Goal: Navigation & Orientation: Understand site structure

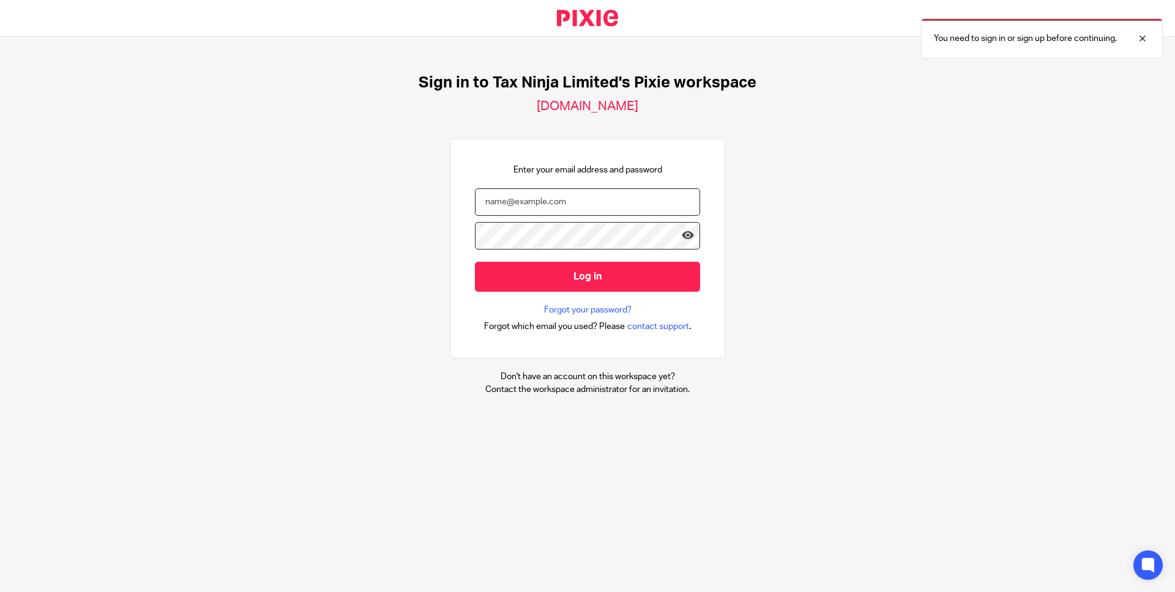
click at [570, 207] on input "email" at bounding box center [587, 202] width 225 height 28
type input "jamie@tax-ninja.co.uk"
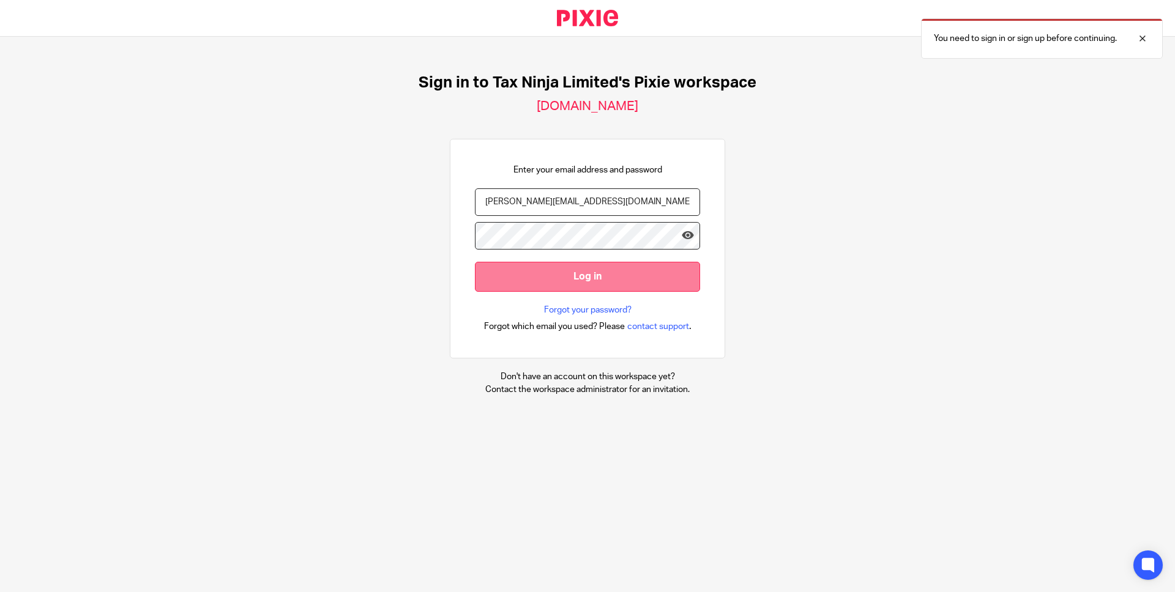
click at [595, 277] on input "Log in" at bounding box center [587, 277] width 225 height 30
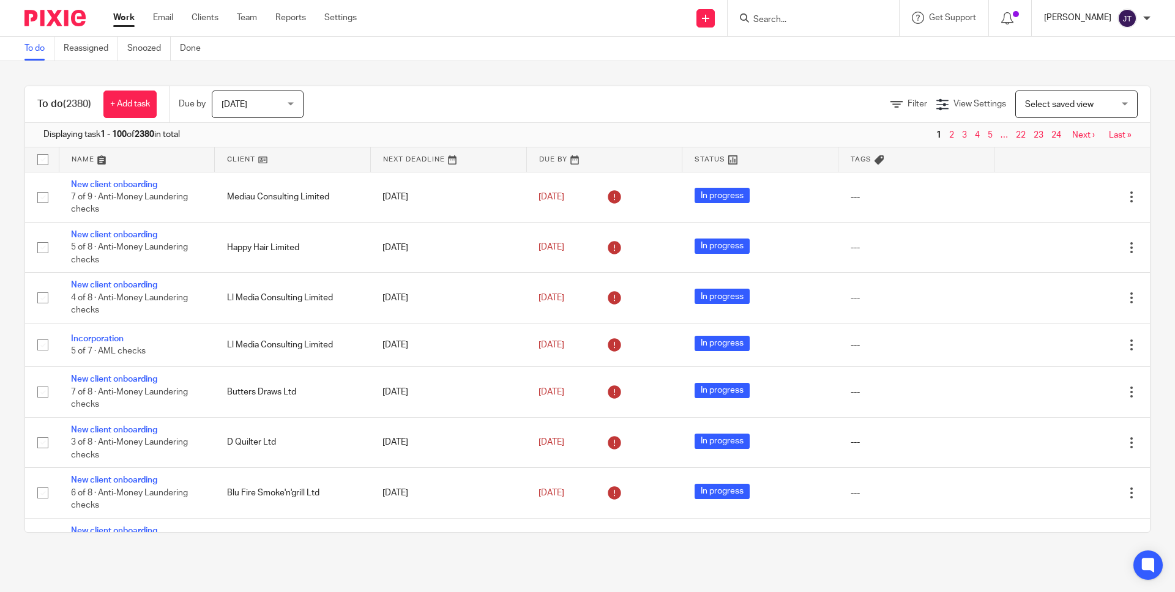
drag, startPoint x: 1063, startPoint y: 35, endPoint x: 1080, endPoint y: 17, distance: 25.6
click at [1067, 31] on div "Work Email Clients Team Reports Settings Work Email Clients Team Reports Settin…" at bounding box center [587, 18] width 1175 height 37
click at [1081, 17] on p "[PERSON_NAME]" at bounding box center [1077, 18] width 67 height 12
click at [972, 17] on span "Get Support" at bounding box center [952, 17] width 47 height 9
click at [1013, 18] on icon at bounding box center [1007, 18] width 12 height 12
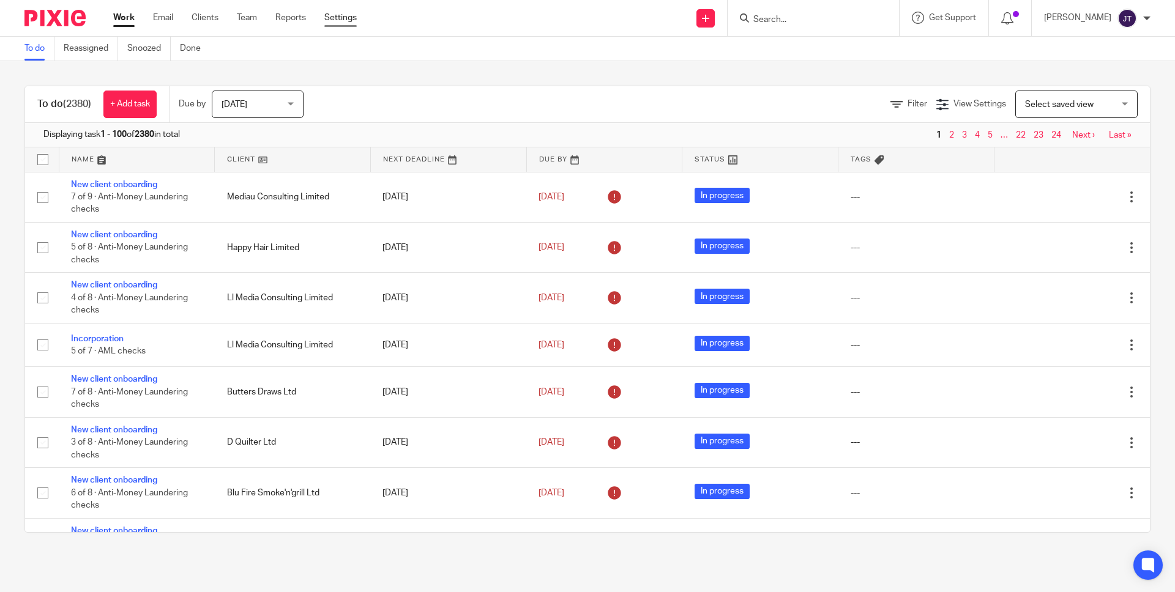
click at [327, 21] on link "Settings" at bounding box center [340, 18] width 32 height 12
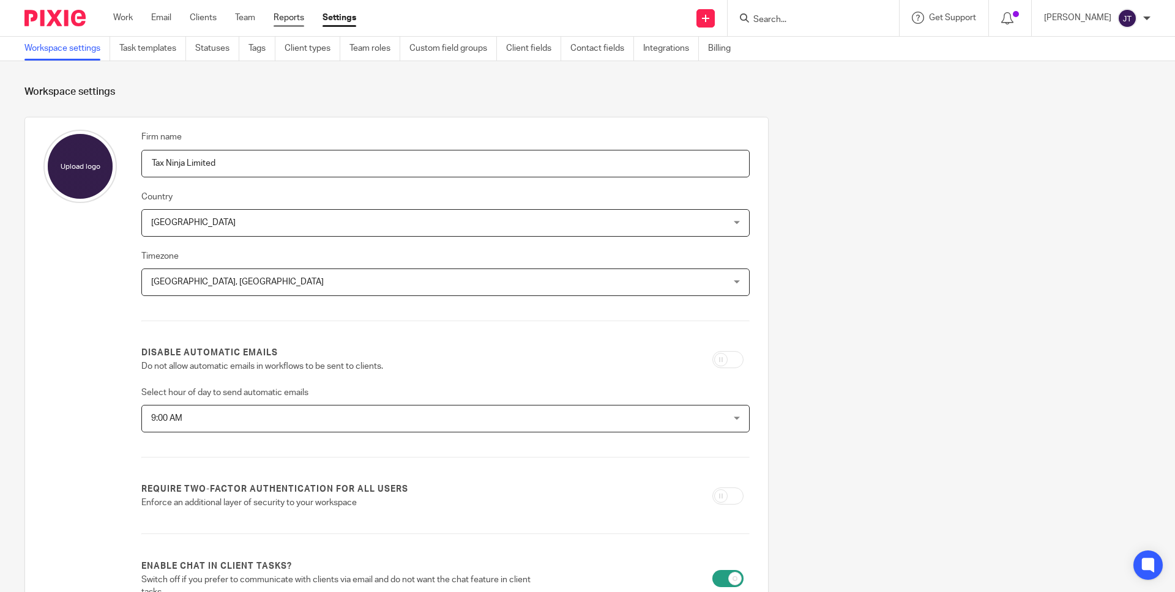
click at [285, 15] on link "Reports" at bounding box center [289, 18] width 31 height 12
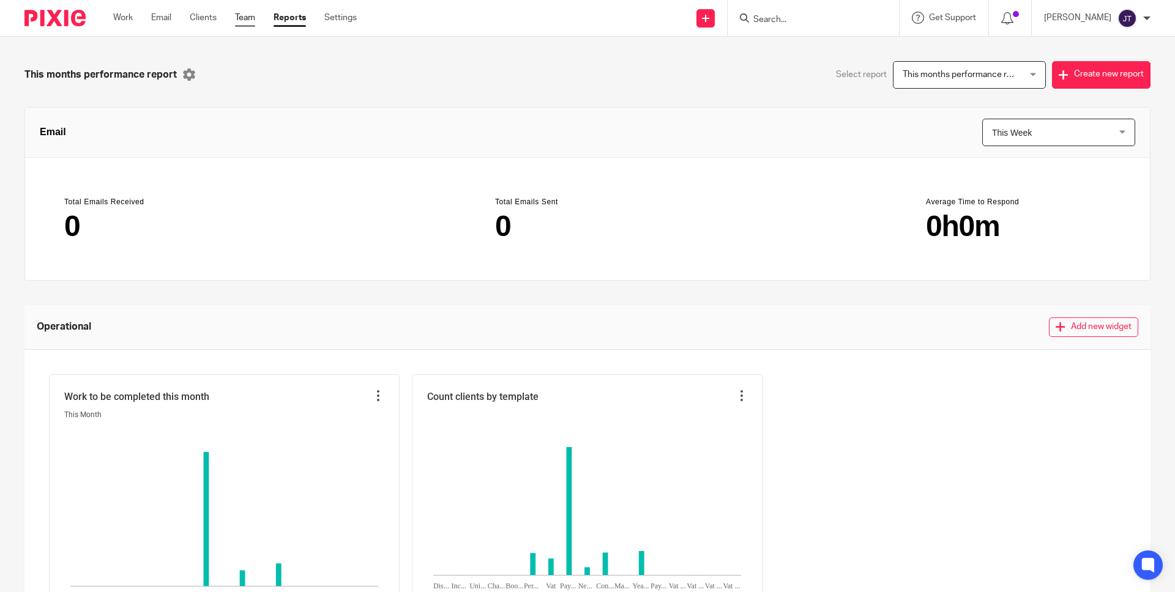
click at [251, 12] on link "Team" at bounding box center [245, 18] width 20 height 12
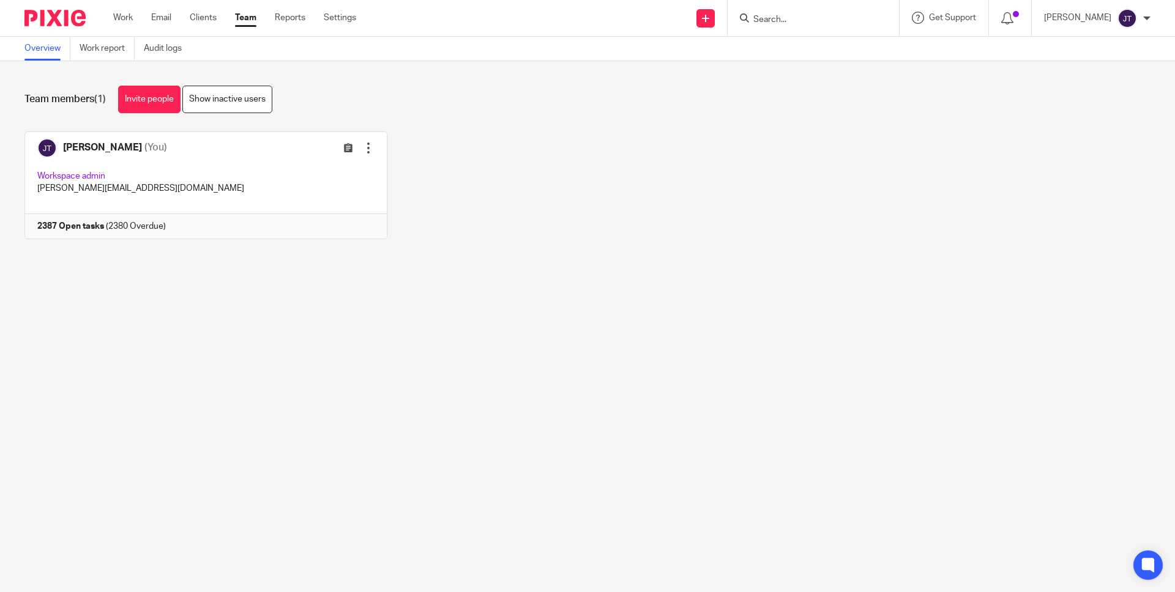
drag, startPoint x: 1149, startPoint y: 32, endPoint x: 1146, endPoint y: 21, distance: 11.4
click at [1149, 29] on div "Jamie Trowell My profile Email integration Logout" at bounding box center [1097, 18] width 131 height 36
click at [1146, 21] on div at bounding box center [1146, 18] width 7 height 7
click at [1102, 48] on span "My profile" at bounding box center [1099, 49] width 38 height 9
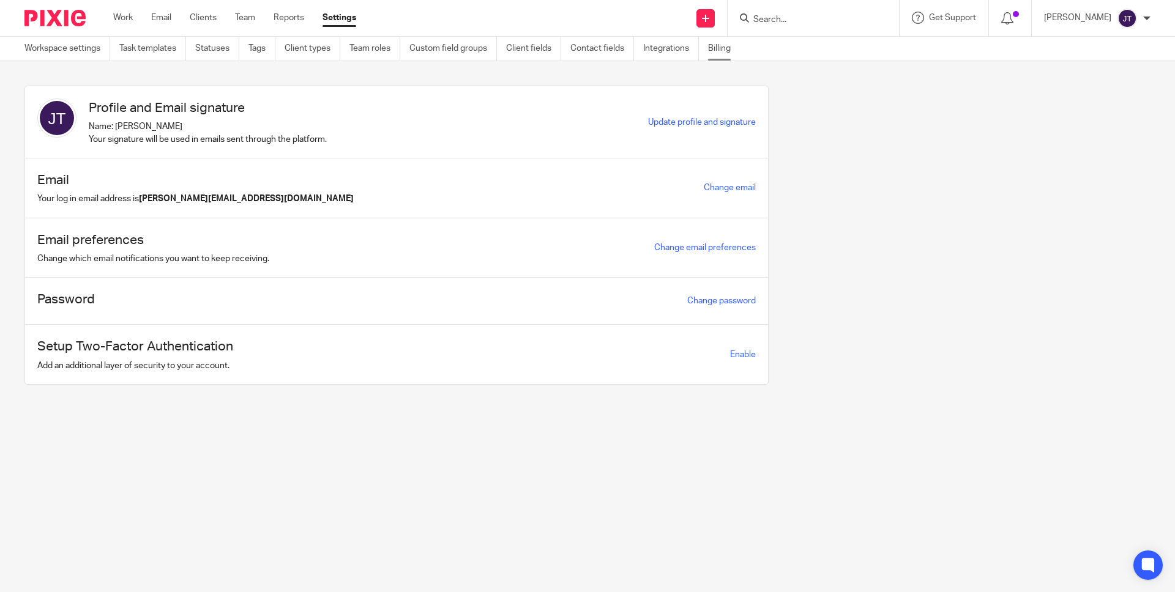
click at [725, 47] on link "Billing" at bounding box center [724, 49] width 32 height 24
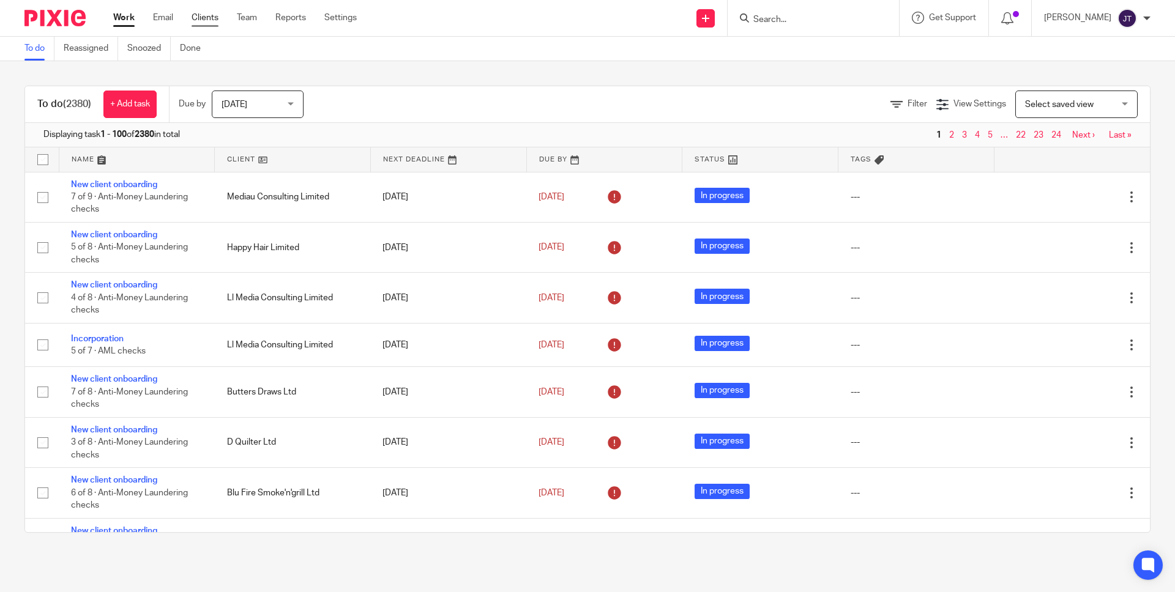
click at [211, 17] on link "Clients" at bounding box center [205, 18] width 27 height 12
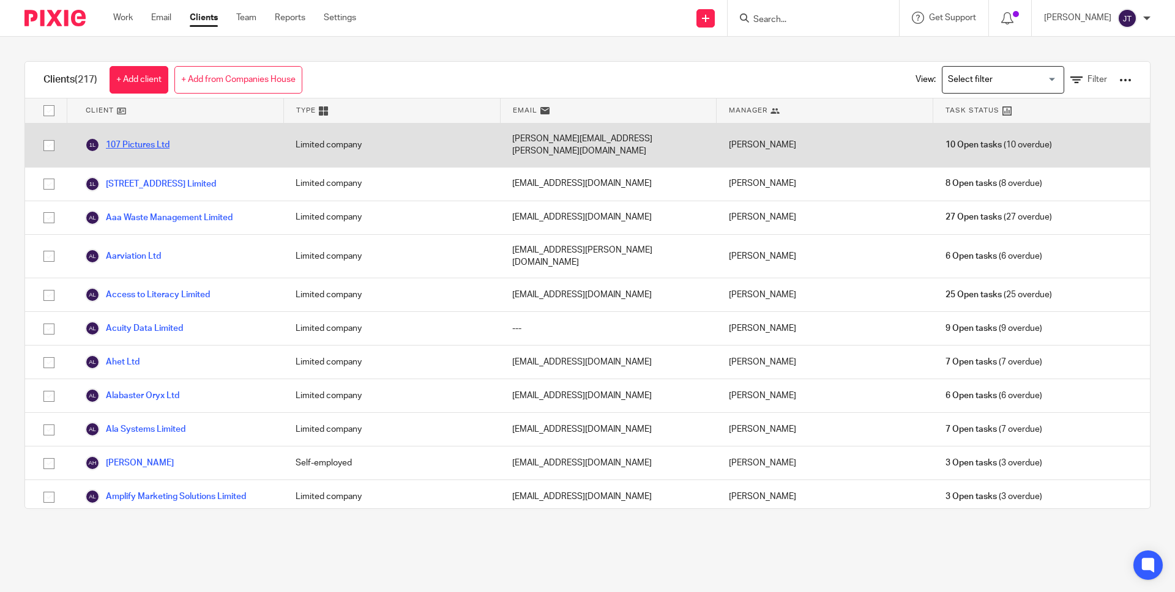
click at [142, 141] on link "107 Pictures Ltd" at bounding box center [127, 145] width 84 height 15
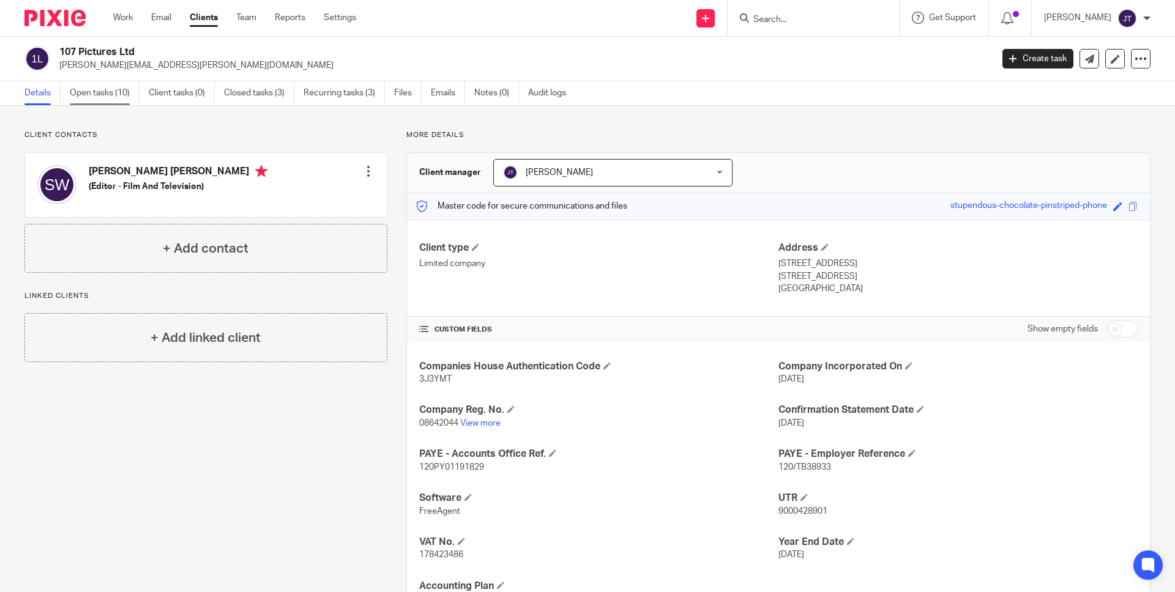
click at [106, 90] on link "Open tasks (10)" at bounding box center [105, 93] width 70 height 24
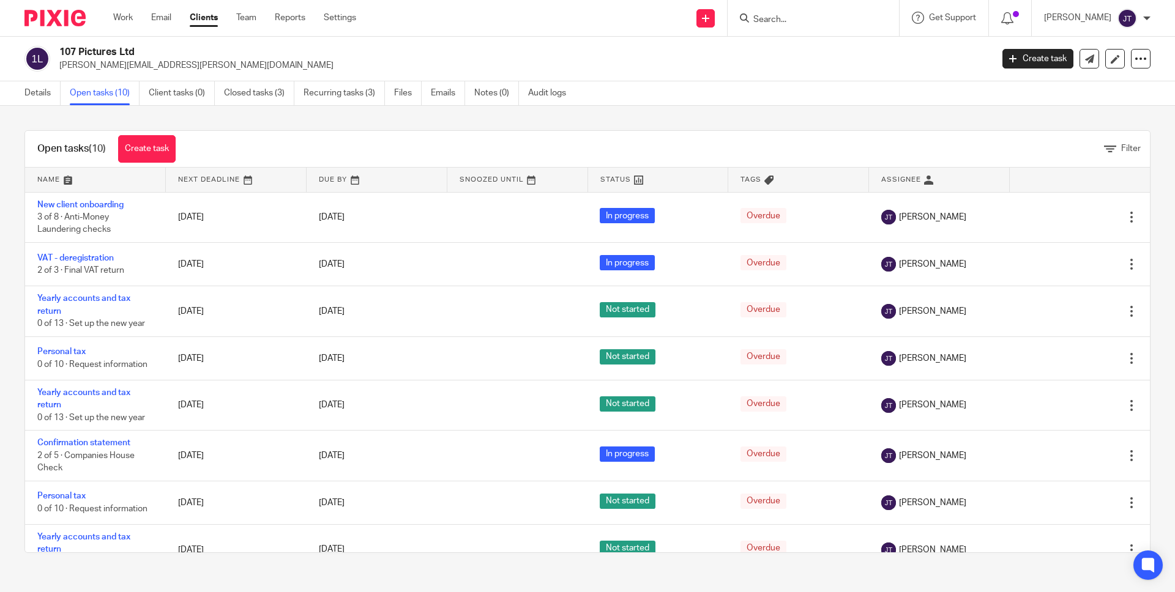
click at [215, 17] on link "Clients" at bounding box center [204, 18] width 28 height 12
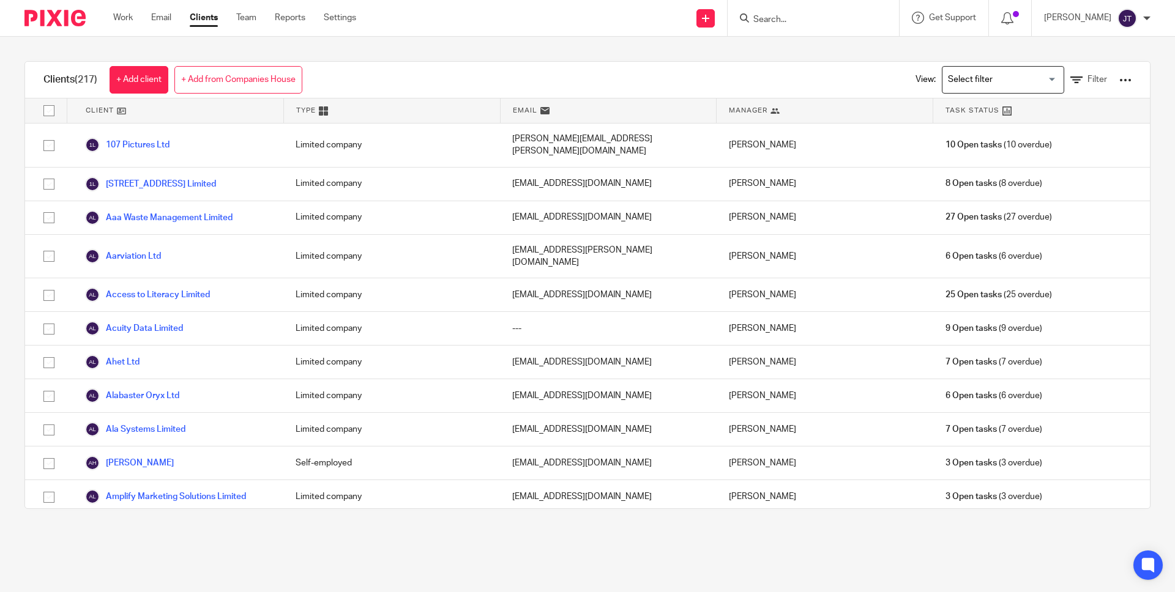
click at [1129, 78] on div at bounding box center [1125, 80] width 12 height 12
click at [1054, 145] on link "Export clients to CSV file" at bounding box center [1045, 144] width 170 height 18
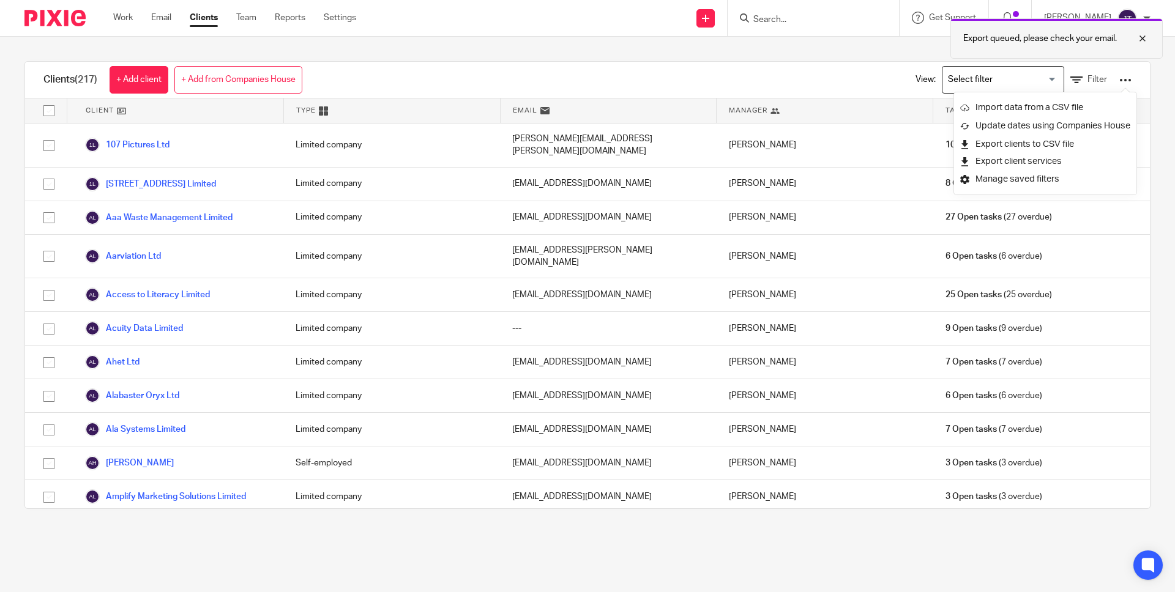
click at [1142, 36] on div at bounding box center [1133, 38] width 33 height 15
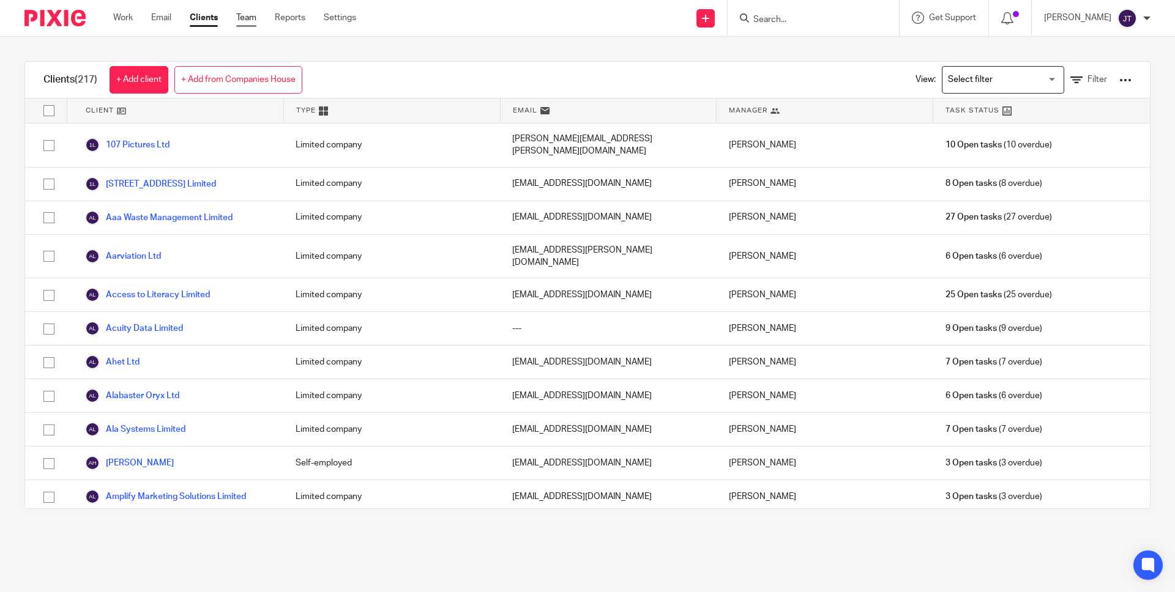
click at [247, 20] on link "Team" at bounding box center [246, 18] width 20 height 12
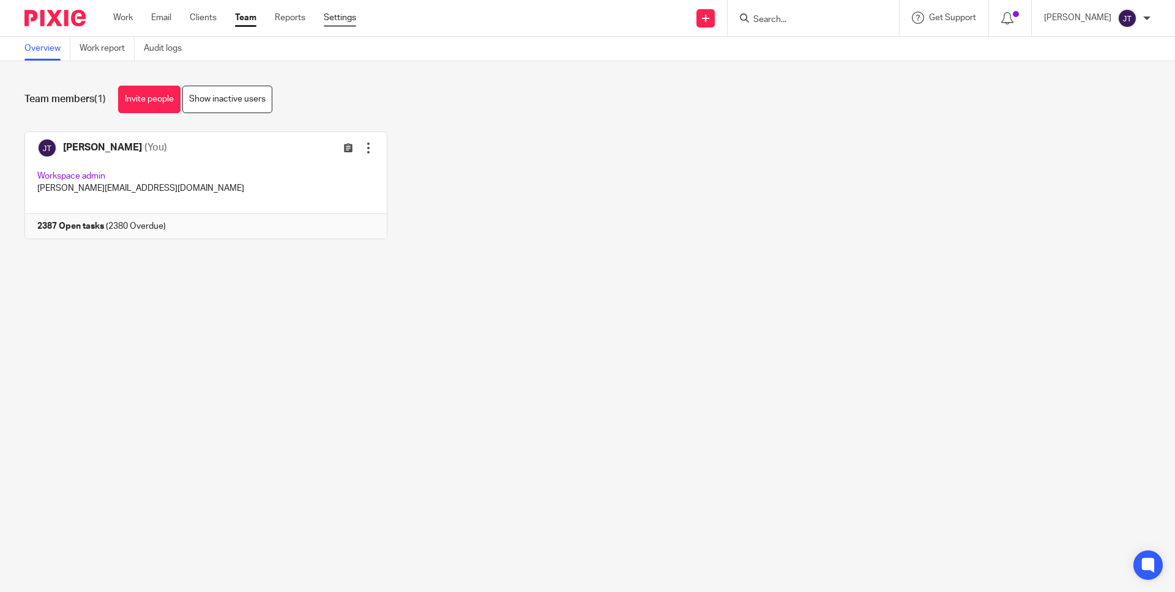
click at [339, 13] on link "Settings" at bounding box center [340, 18] width 32 height 12
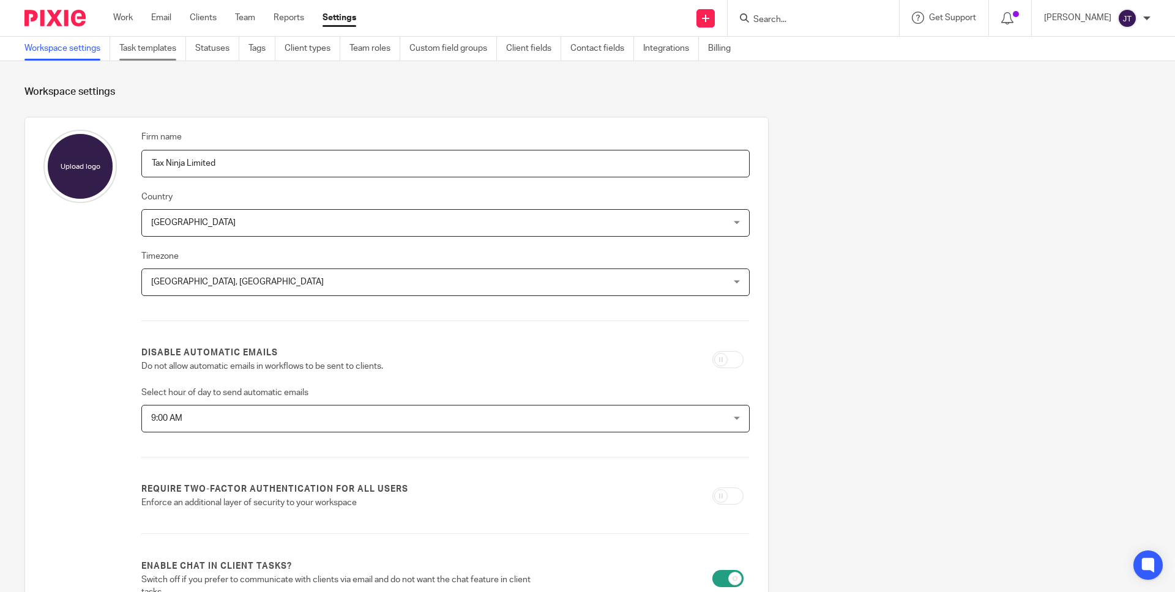
click at [180, 50] on link "Task templates" at bounding box center [152, 49] width 67 height 24
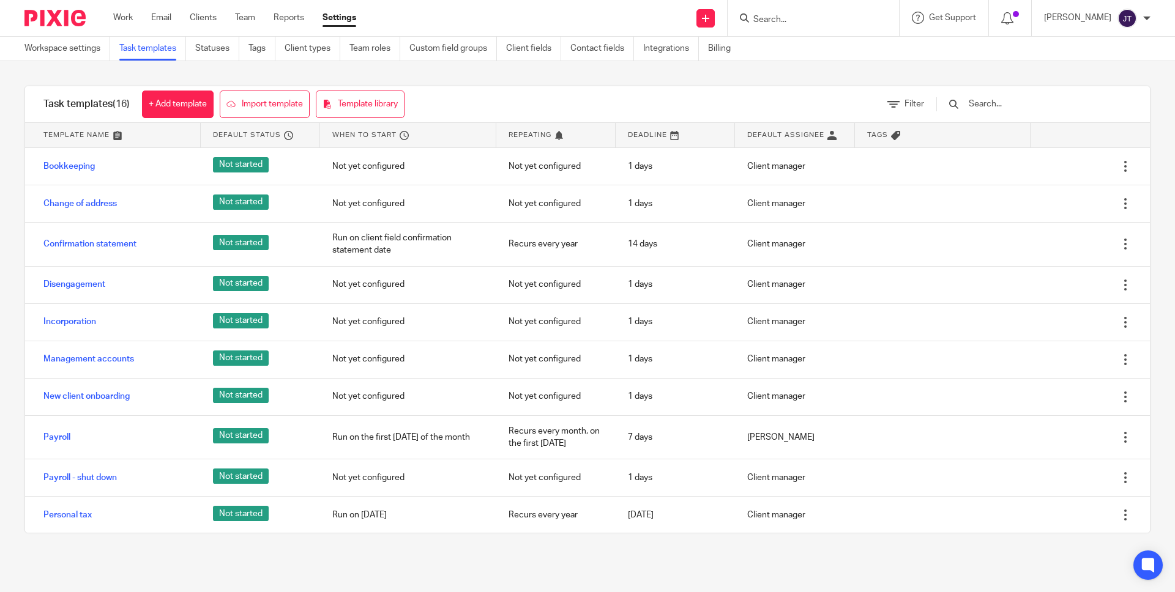
click at [214, 48] on link "Statuses" at bounding box center [217, 49] width 44 height 24
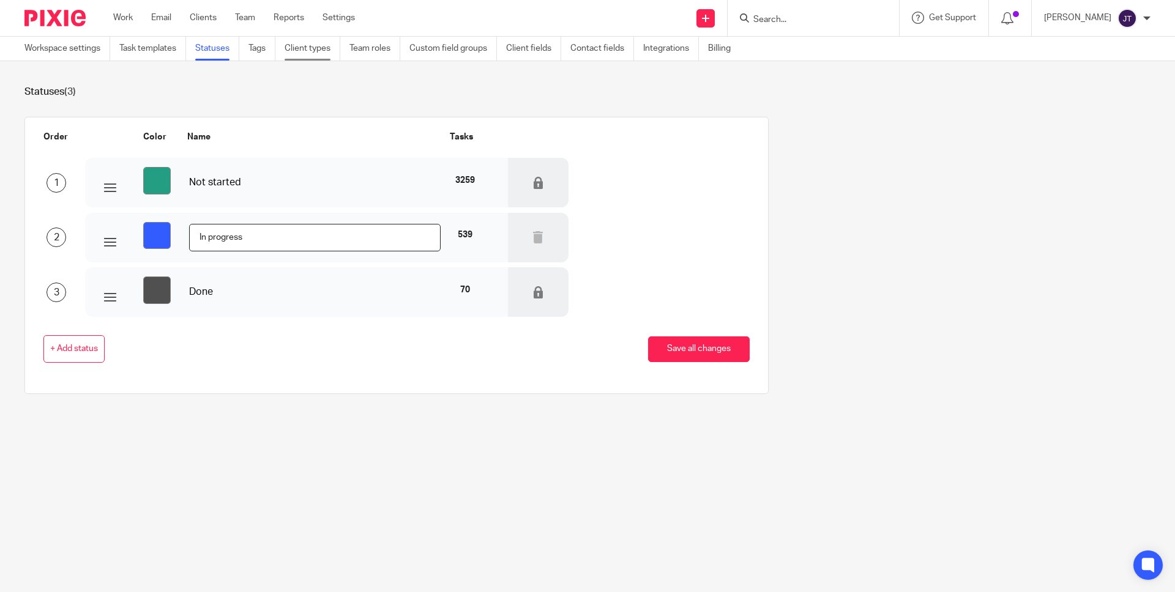
click at [310, 50] on link "Client types" at bounding box center [313, 49] width 56 height 24
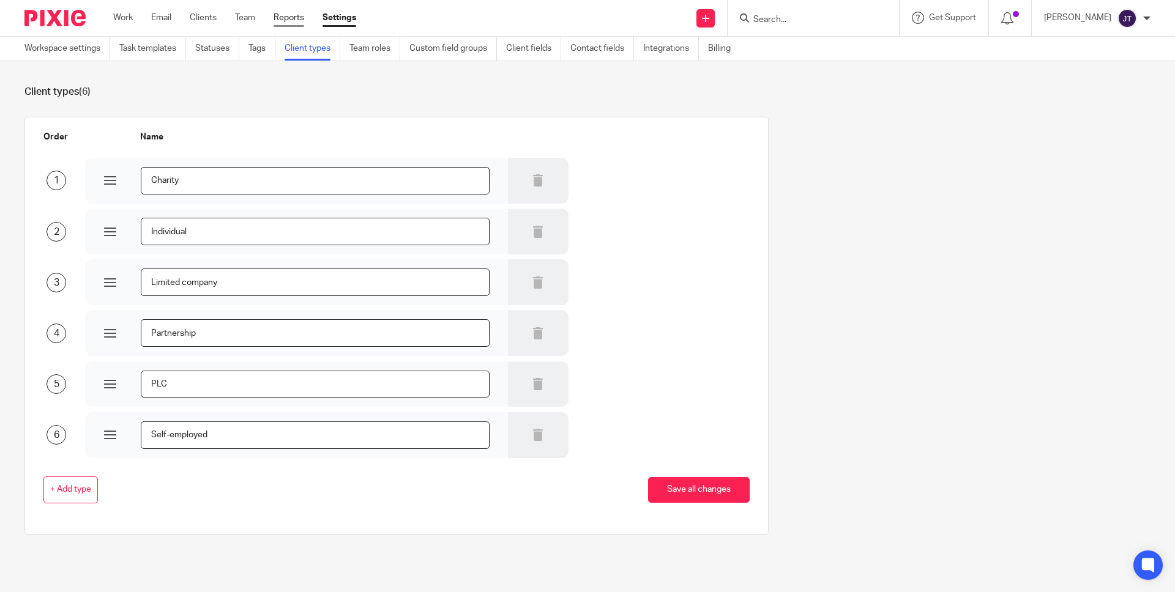
click at [283, 15] on link "Reports" at bounding box center [289, 18] width 31 height 12
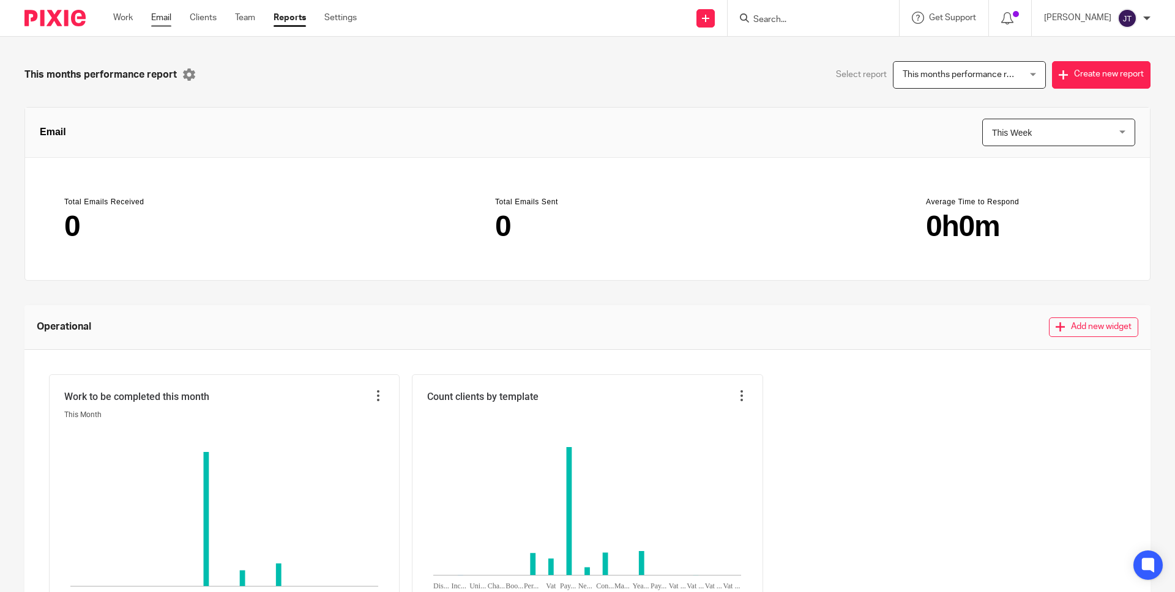
click at [163, 17] on link "Email" at bounding box center [161, 18] width 20 height 12
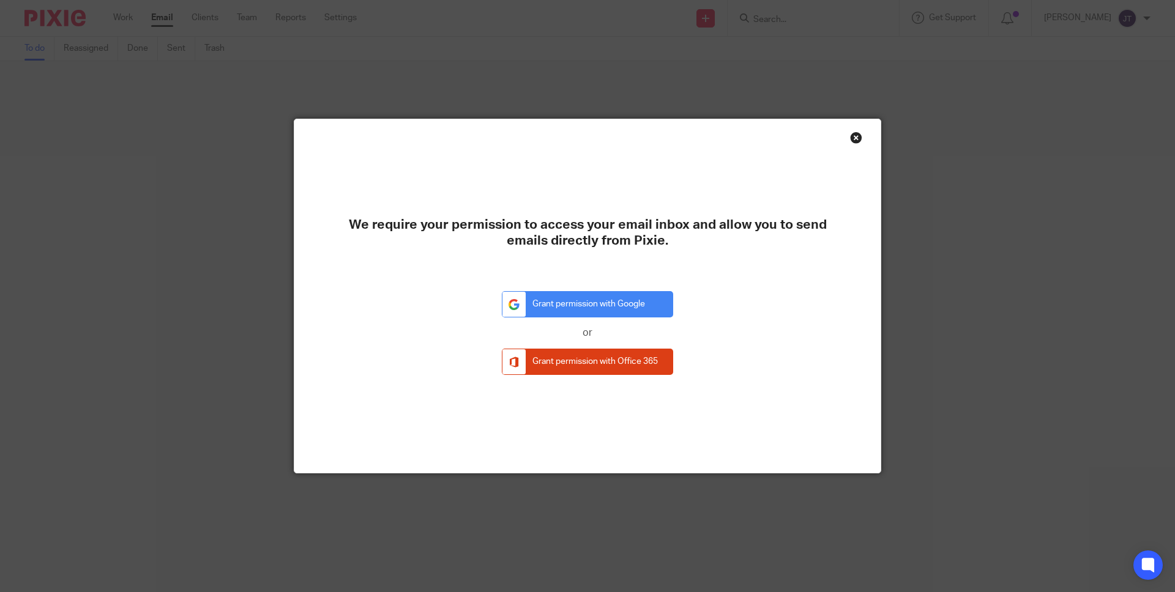
click at [867, 136] on div "We require your permission to access your email inbox and allow you to send ema…" at bounding box center [587, 296] width 586 height 354
click at [859, 138] on div "Close this dialog window" at bounding box center [856, 138] width 12 height 12
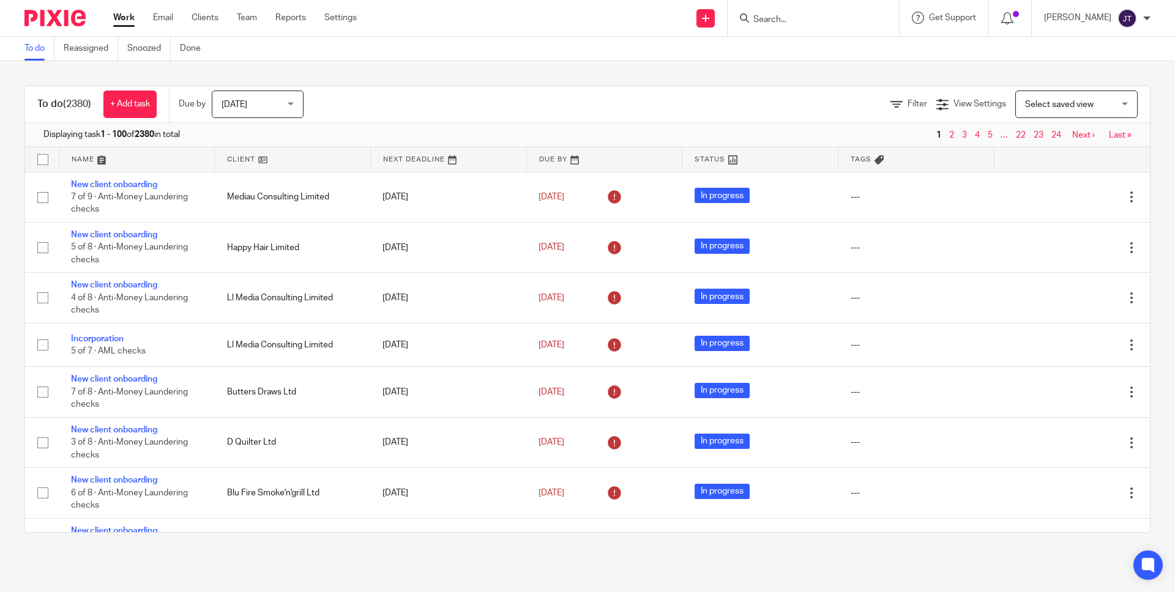
click at [333, 8] on div "Work Email Clients Team Reports Settings Work Email Clients Team Reports Settin…" at bounding box center [238, 18] width 274 height 36
click at [333, 17] on link "Settings" at bounding box center [340, 18] width 32 height 12
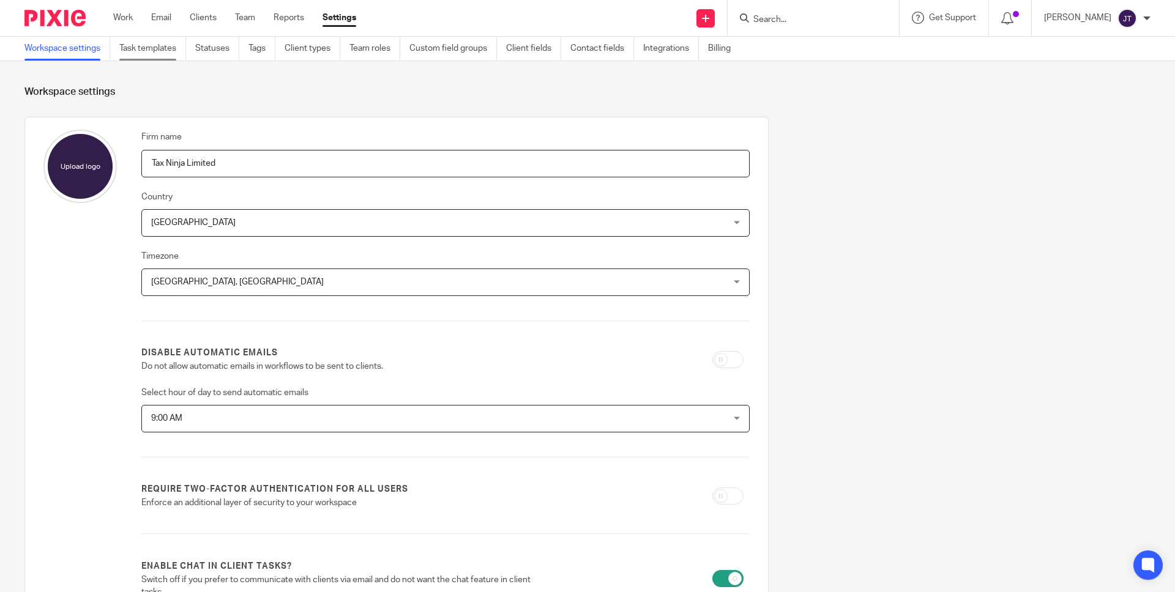
drag, startPoint x: 169, startPoint y: 49, endPoint x: 178, endPoint y: 51, distance: 9.5
click at [170, 49] on link "Task templates" at bounding box center [152, 49] width 67 height 24
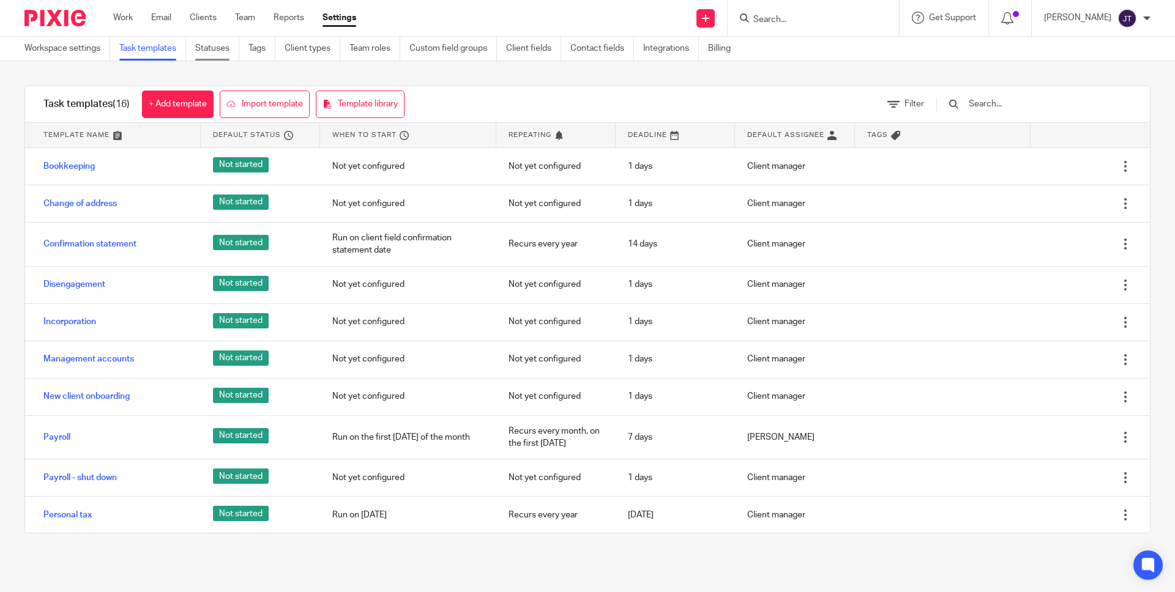
click at [209, 48] on link "Statuses" at bounding box center [217, 49] width 44 height 24
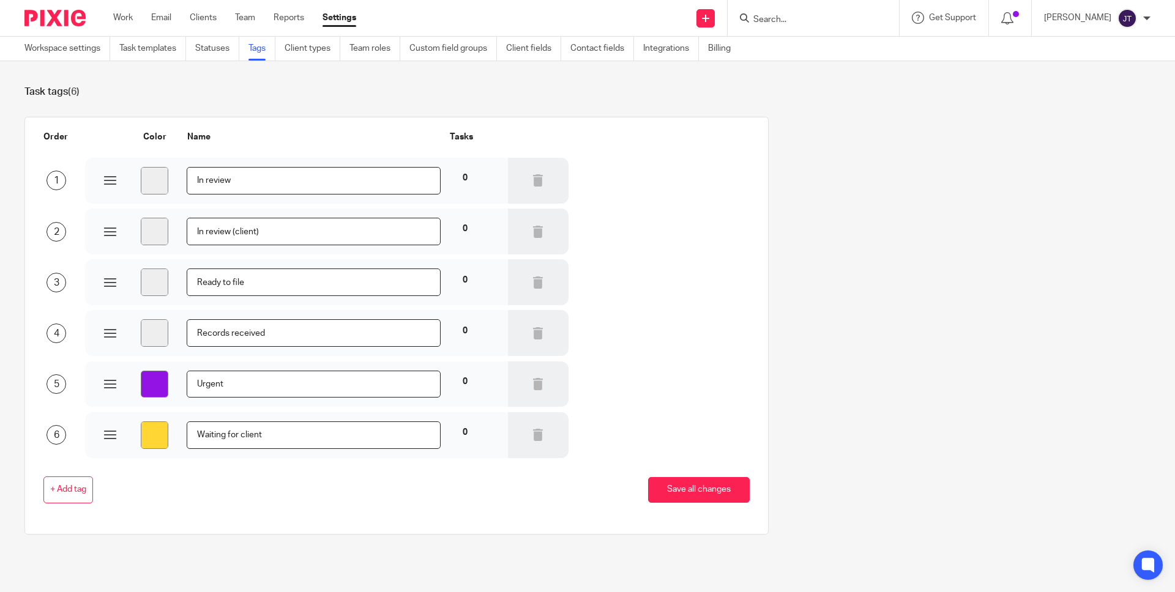
click at [303, 49] on link "Client types" at bounding box center [313, 49] width 56 height 24
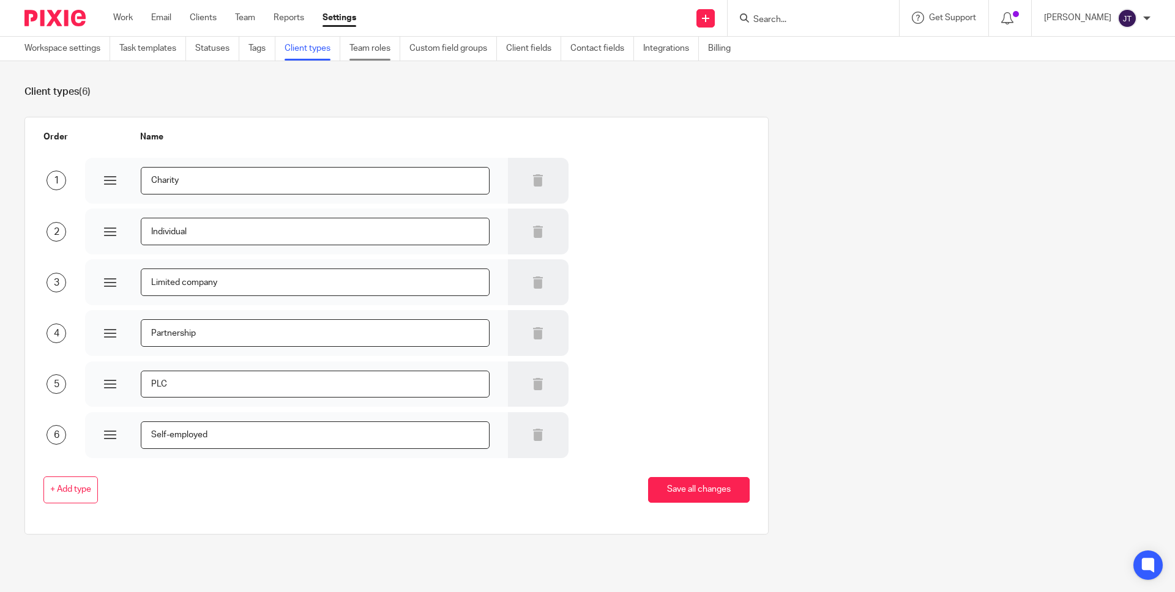
click at [376, 50] on link "Team roles" at bounding box center [374, 49] width 51 height 24
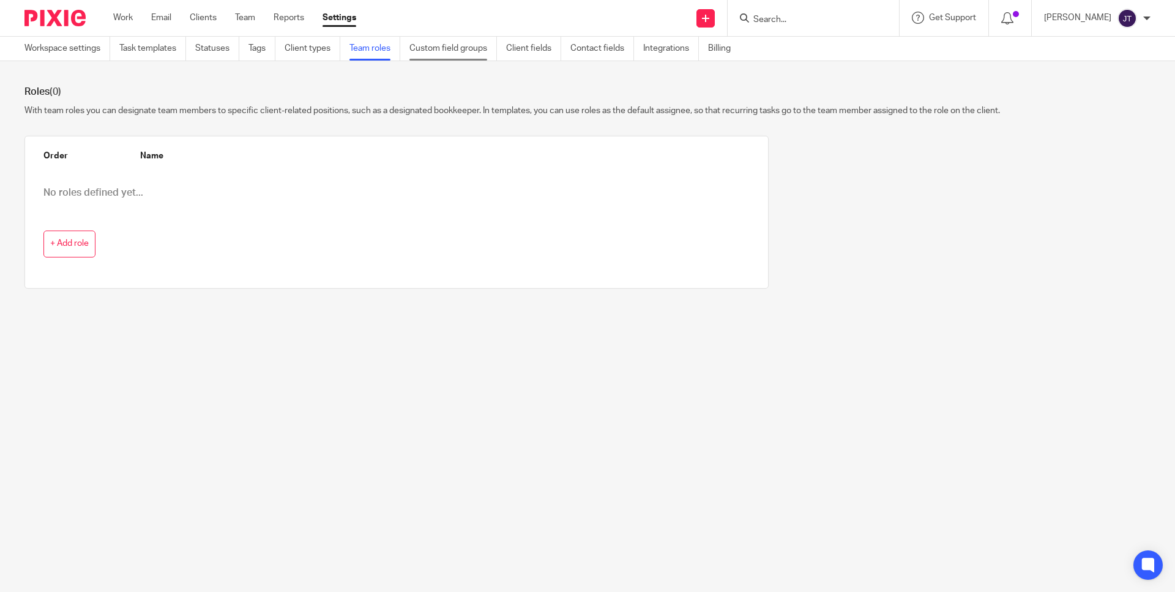
click at [435, 51] on link "Custom field groups" at bounding box center [453, 49] width 88 height 24
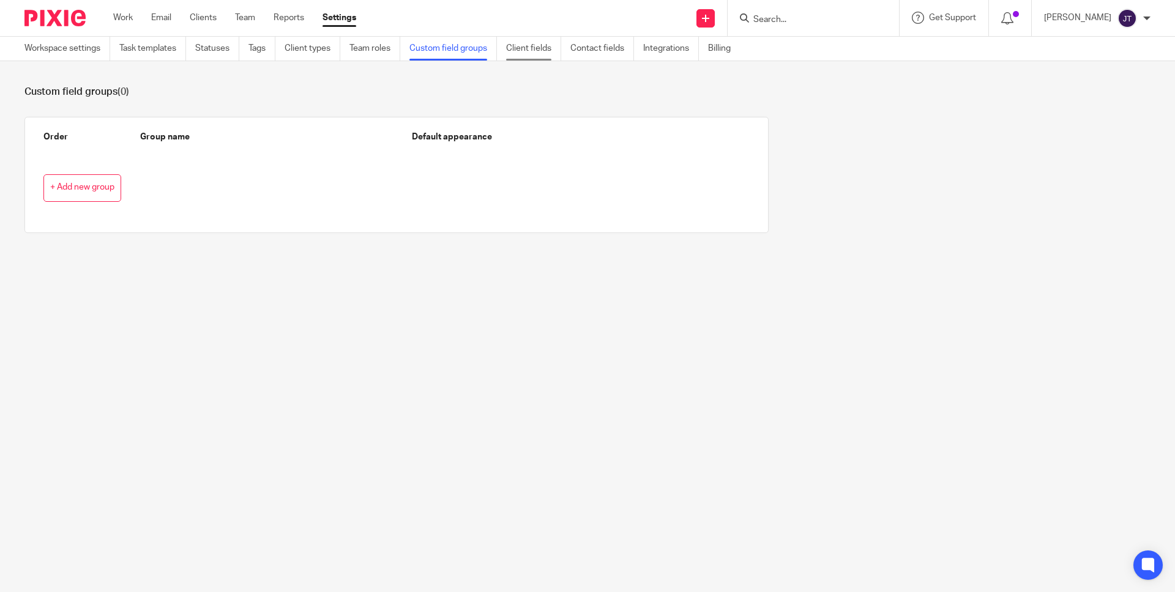
click at [527, 49] on link "Client fields" at bounding box center [533, 49] width 55 height 24
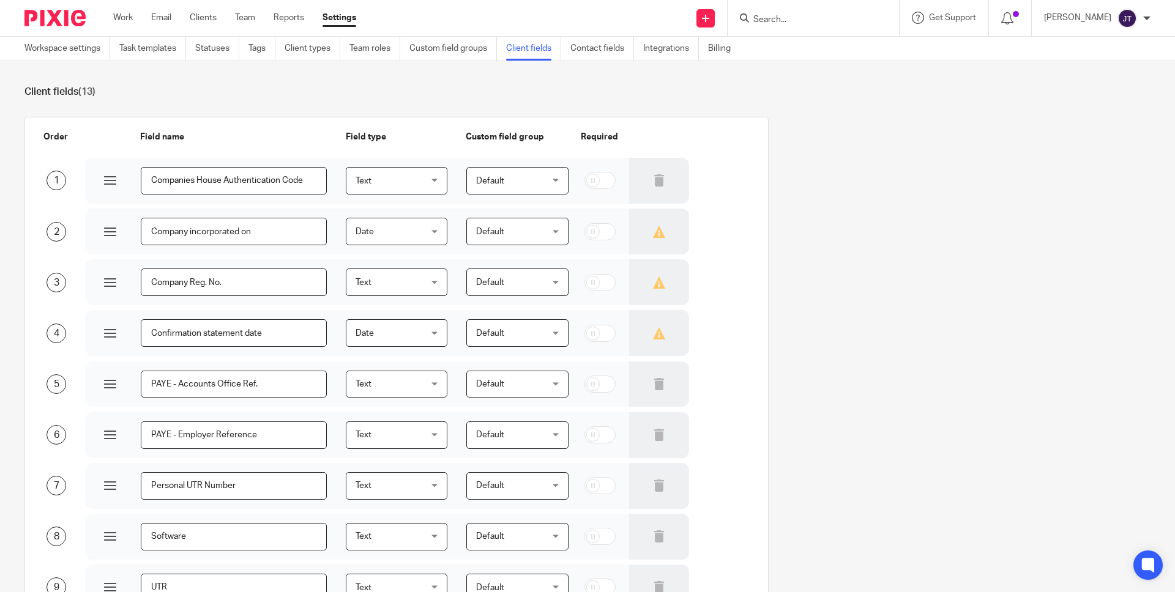
click at [602, 52] on link "Contact fields" at bounding box center [602, 49] width 64 height 24
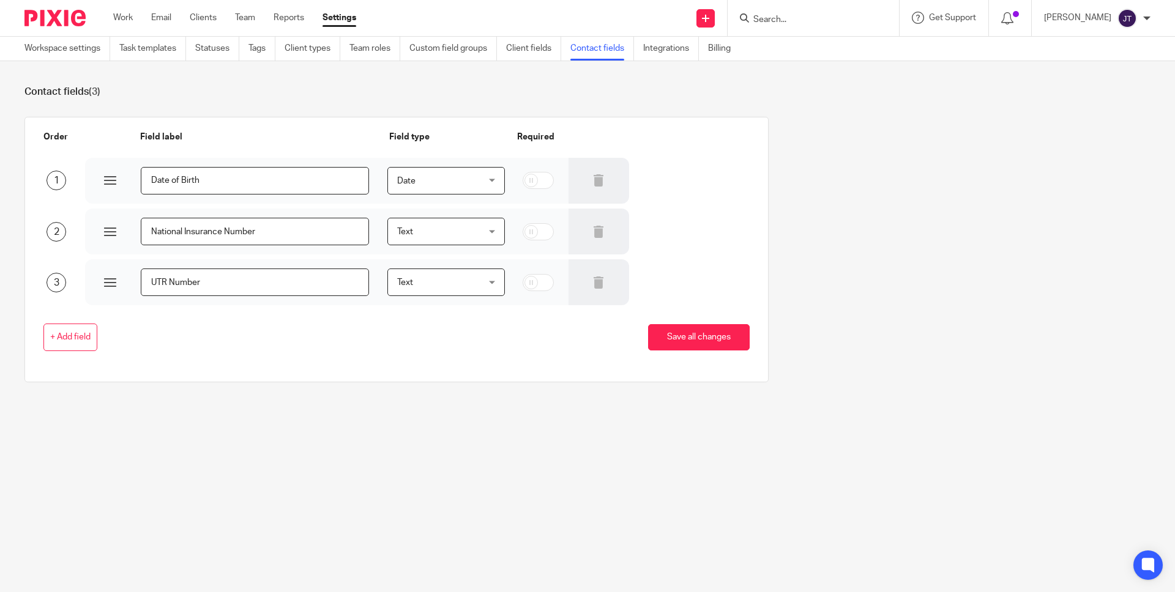
click at [643, 52] on ul "Workspace settings Task templates Statuses Tags Client types Team roles Custom …" at bounding box center [386, 49] width 725 height 24
click at [658, 54] on link "Integrations" at bounding box center [671, 49] width 56 height 24
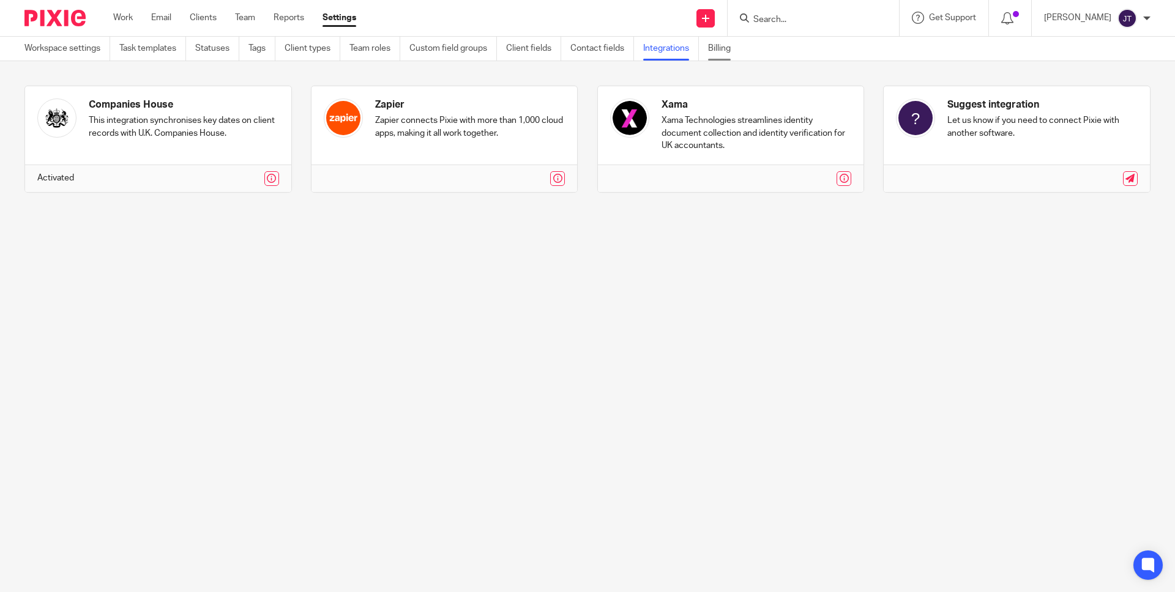
click at [737, 49] on link "Billing" at bounding box center [724, 49] width 32 height 24
